Goal: Task Accomplishment & Management: Complete application form

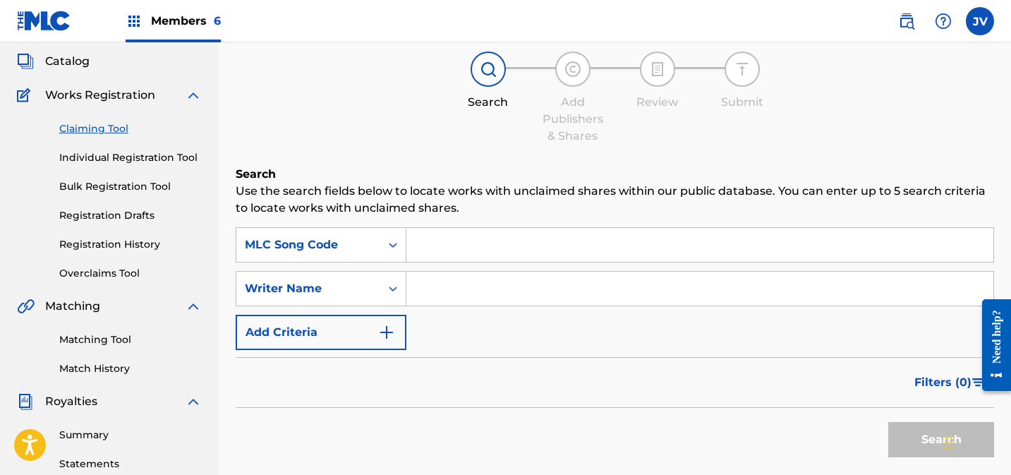
scroll to position [79, 0]
click at [468, 244] on input "Search Form" at bounding box center [699, 245] width 587 height 34
paste input "AD6K6G"
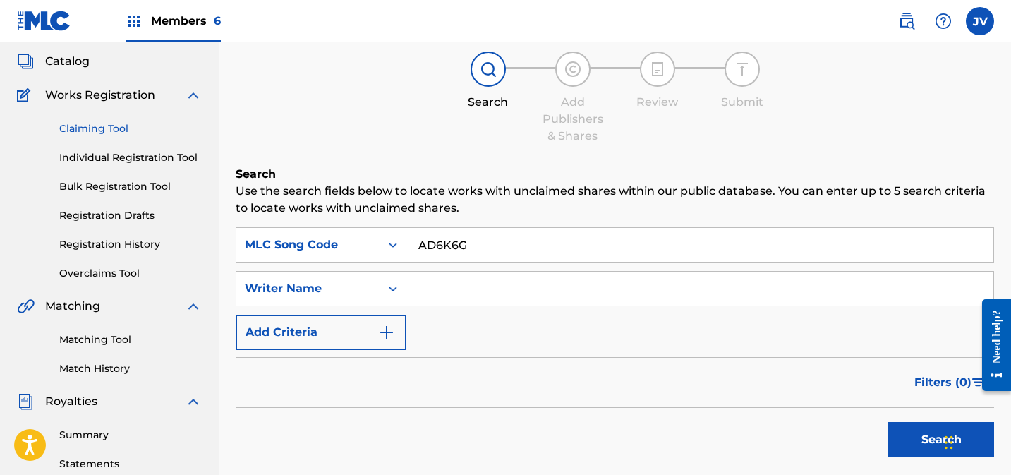
type input "AD6K6G"
click at [910, 446] on button "Search" at bounding box center [941, 439] width 106 height 35
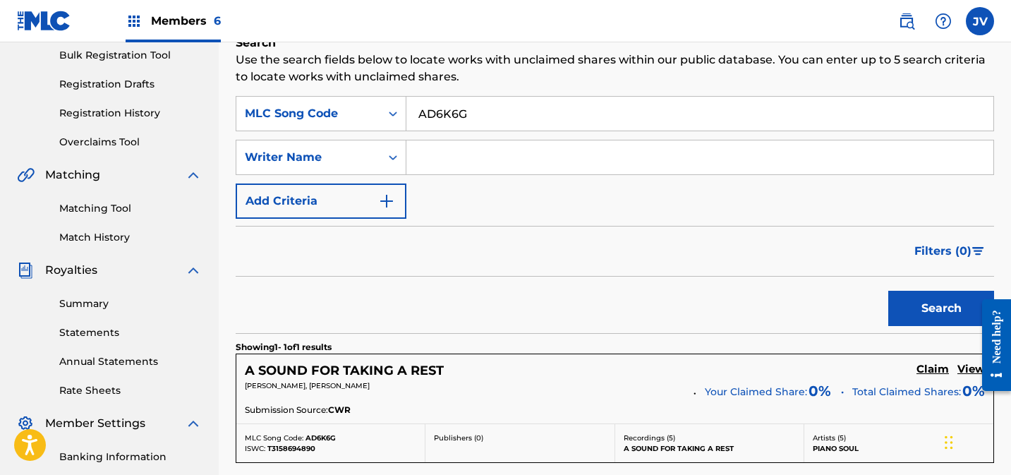
scroll to position [403, 0]
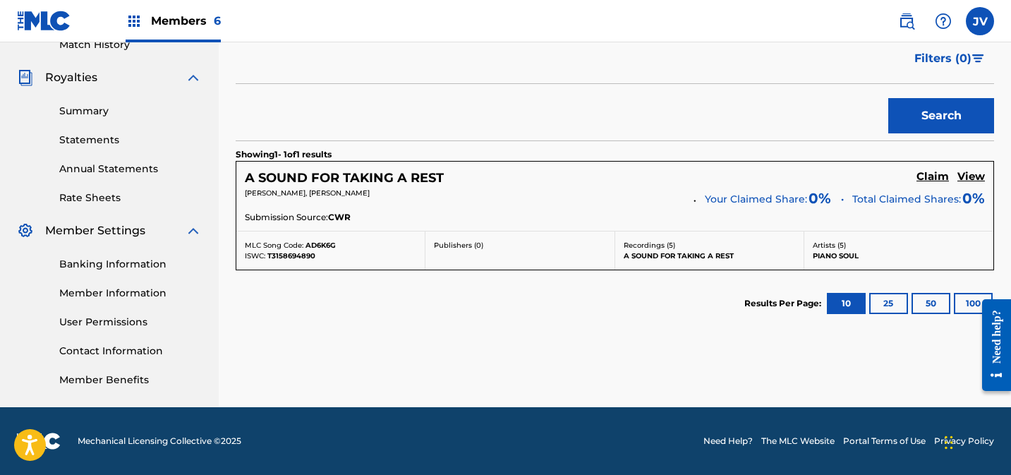
click at [932, 178] on h5 "Claim" at bounding box center [933, 176] width 32 height 13
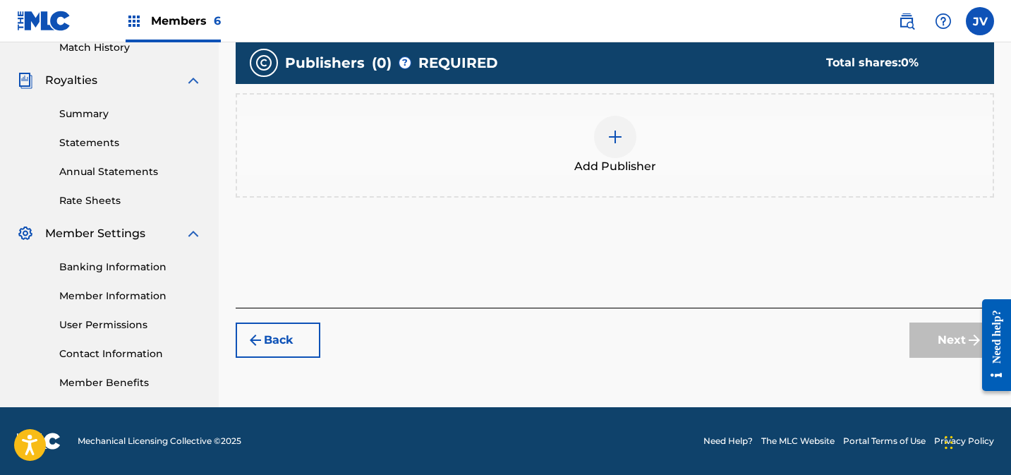
click at [610, 150] on div at bounding box center [615, 137] width 42 height 42
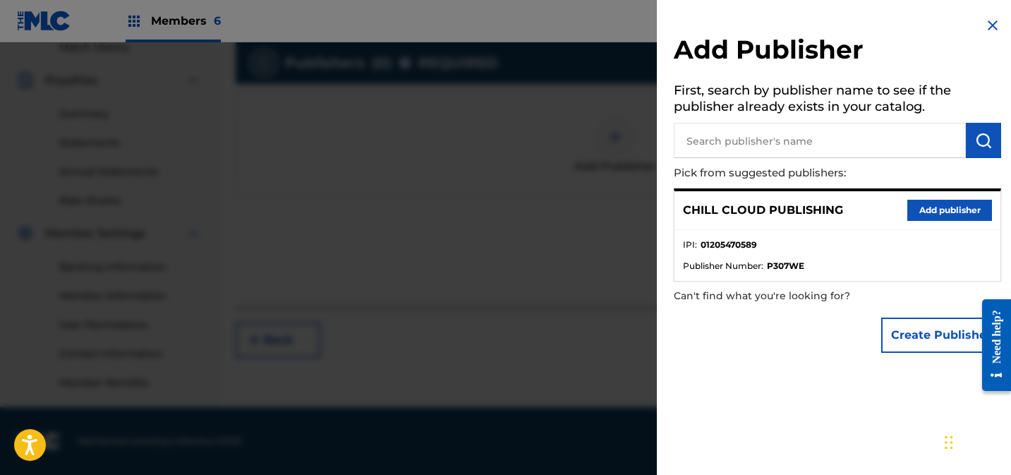
click at [955, 205] on button "Add publisher" at bounding box center [949, 210] width 85 height 21
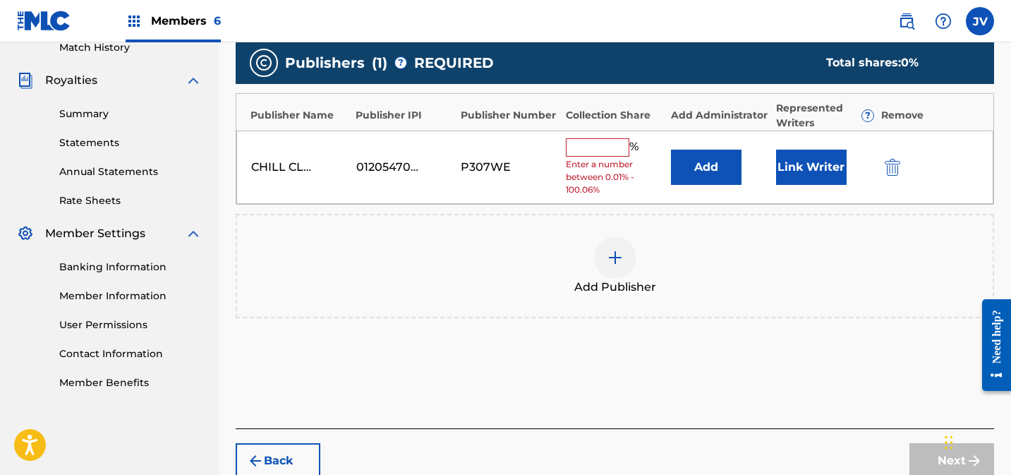
click at [605, 150] on input "text" at bounding box center [598, 147] width 64 height 18
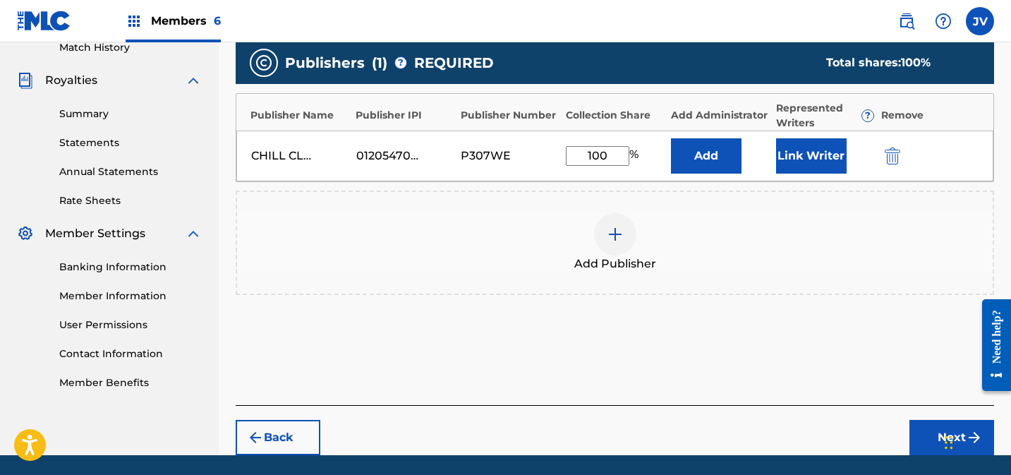
type input "100"
click at [840, 153] on button "Link Writer" at bounding box center [811, 155] width 71 height 35
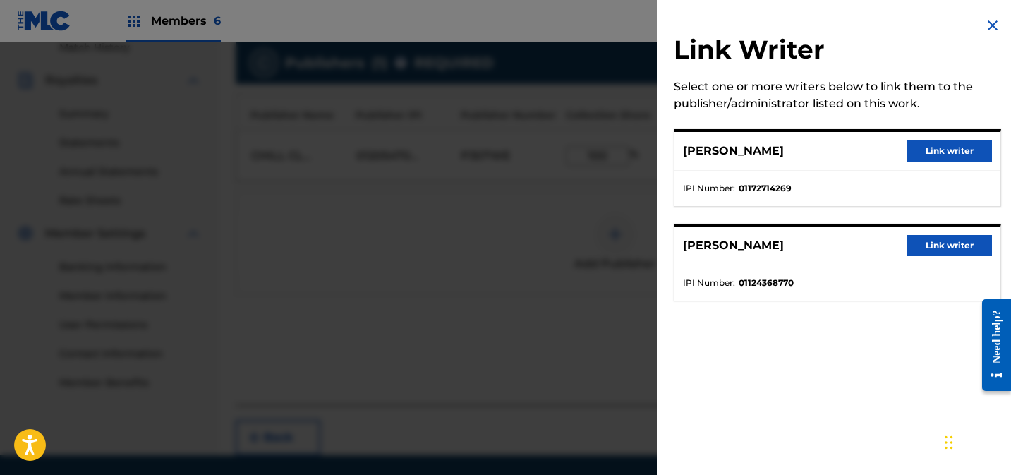
click at [938, 145] on button "Link writer" at bounding box center [949, 150] width 85 height 21
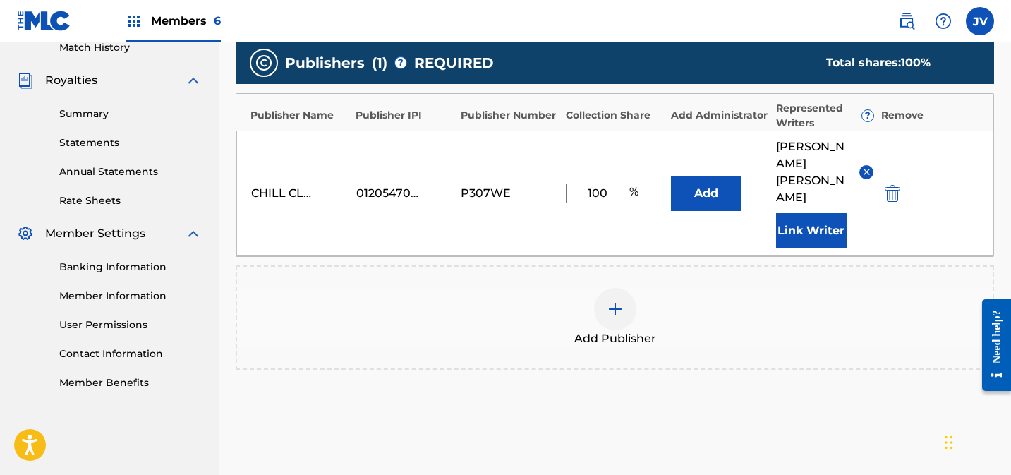
click at [809, 213] on button "Link Writer" at bounding box center [811, 230] width 71 height 35
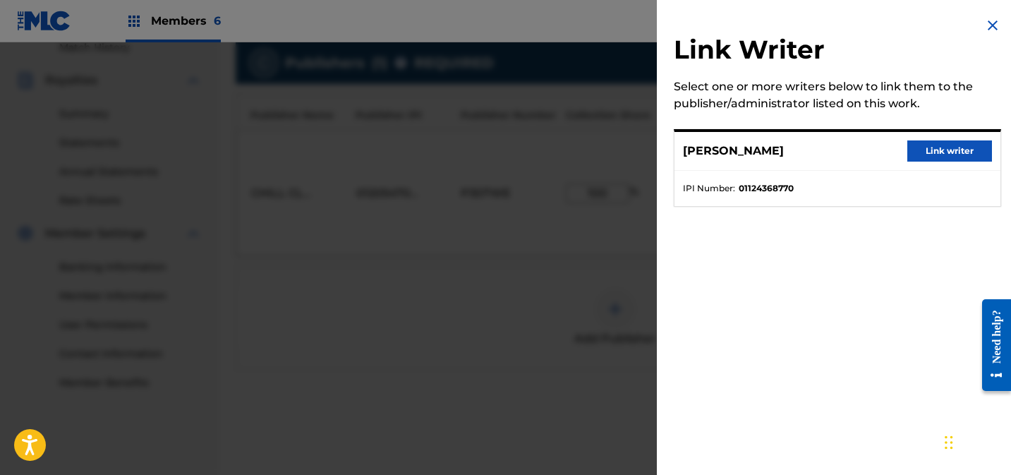
click at [972, 143] on button "Link writer" at bounding box center [949, 150] width 85 height 21
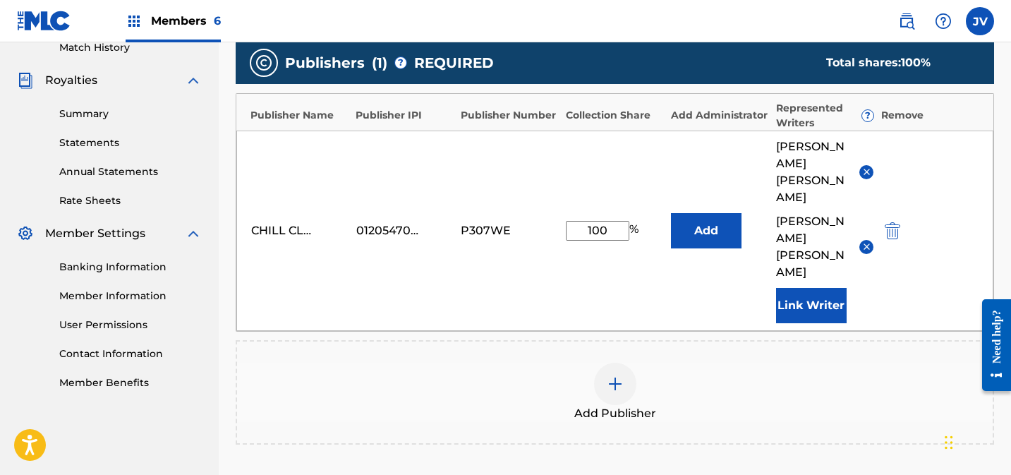
scroll to position [530, 0]
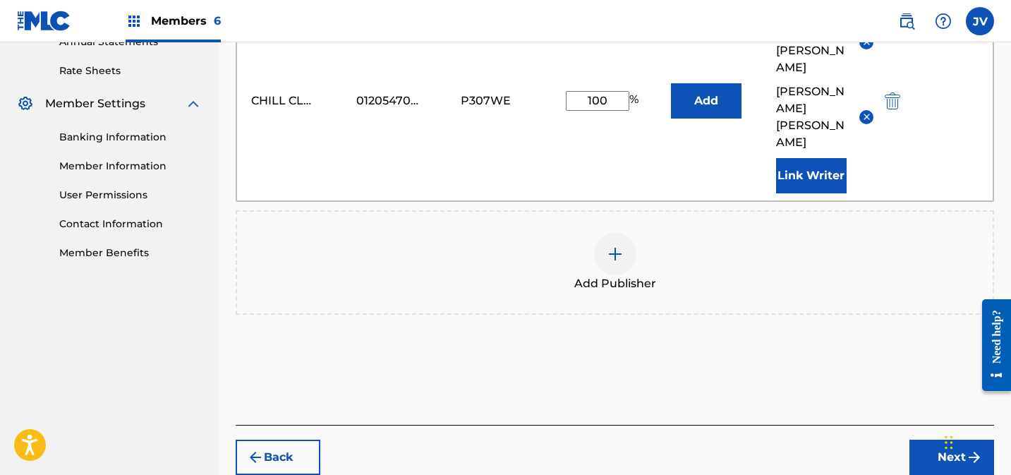
click at [936, 440] on button "Next" at bounding box center [952, 457] width 85 height 35
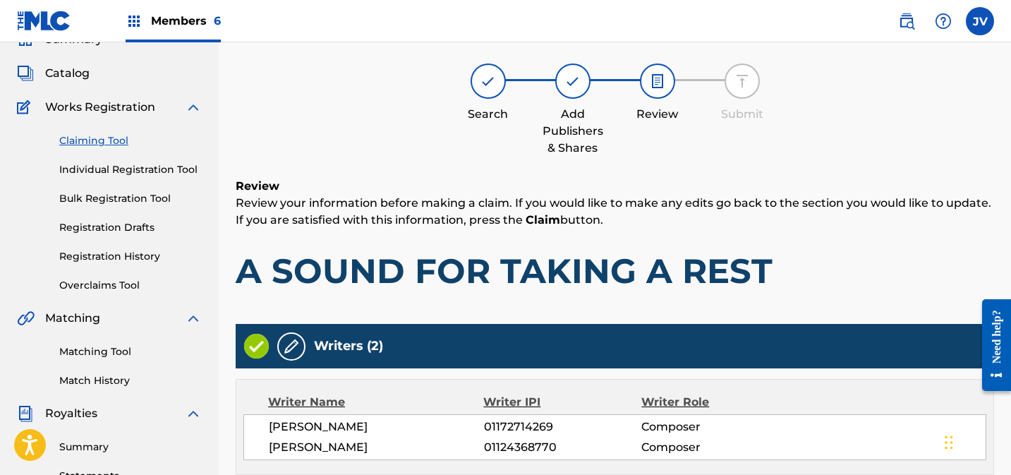
scroll to position [404, 0]
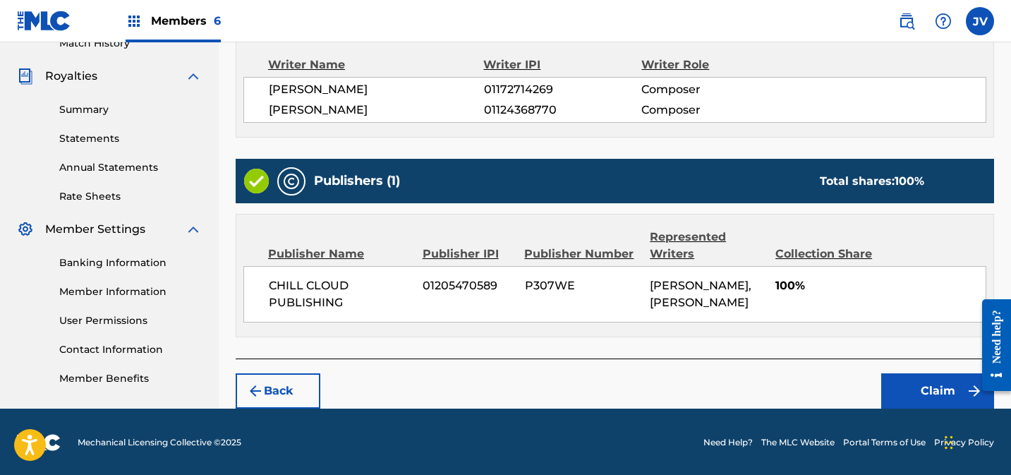
click at [920, 377] on button "Claim" at bounding box center [937, 390] width 113 height 35
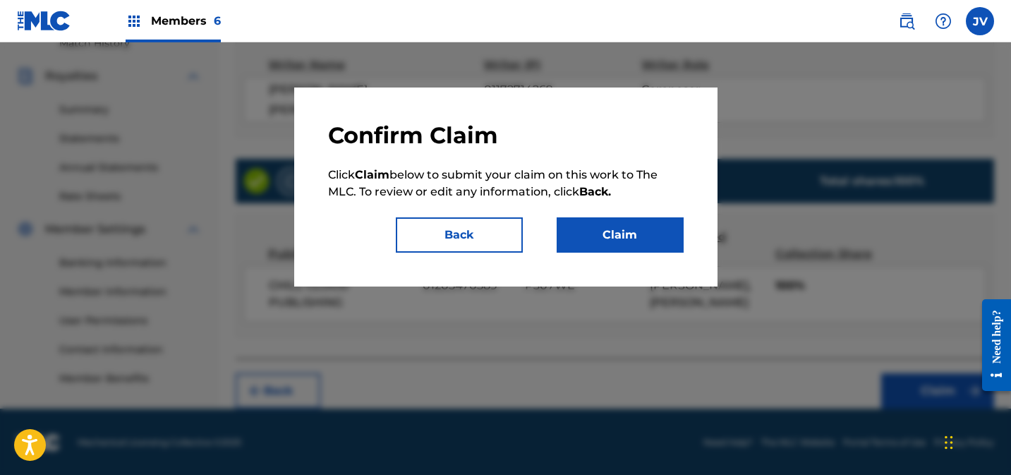
click at [643, 236] on button "Claim" at bounding box center [620, 234] width 127 height 35
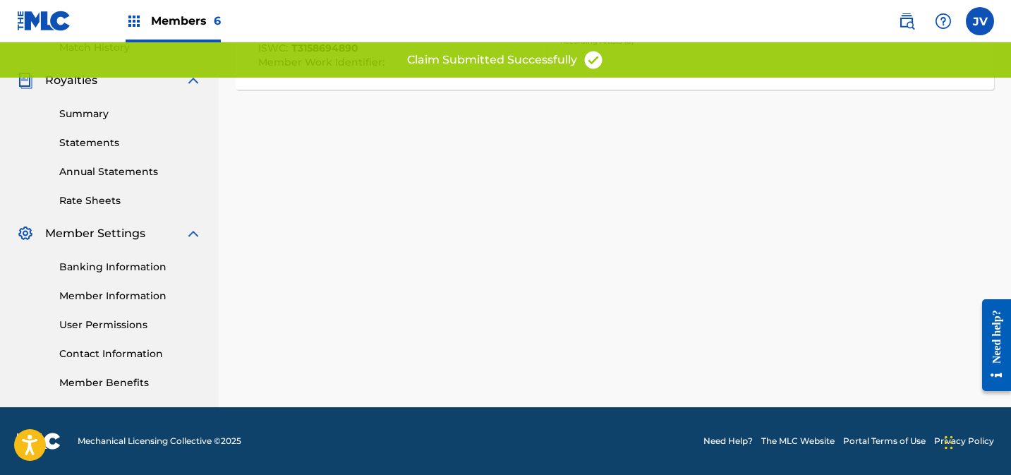
scroll to position [400, 0]
